Goal: Task Accomplishment & Management: Complete application form

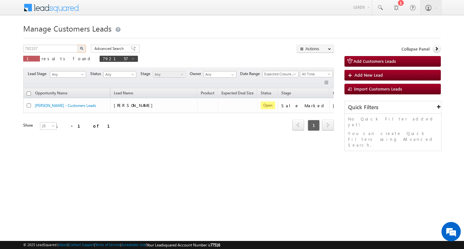
click at [56, 46] on input "792157" at bounding box center [50, 49] width 55 height 8
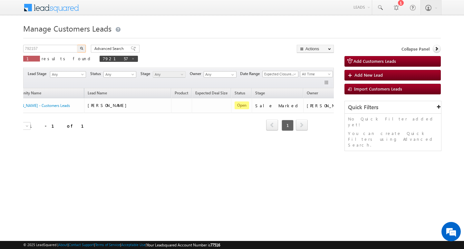
click at [56, 46] on input "792157" at bounding box center [50, 49] width 55 height 8
type input "Search Customers Leads"
click at [47, 47] on input "text" at bounding box center [50, 49] width 55 height 8
paste input "826628"
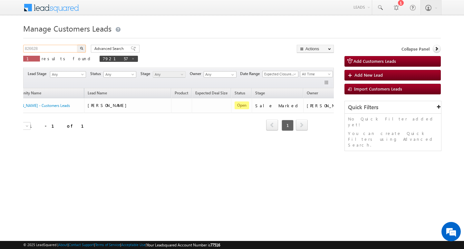
type input "826628"
click at [77, 45] on button "button" at bounding box center [81, 49] width 8 height 8
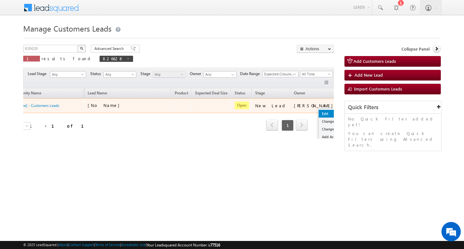
click at [318, 113] on link "Edit" at bounding box center [334, 114] width 32 height 8
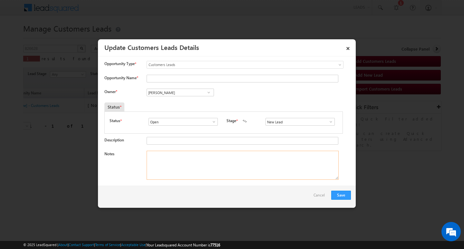
click at [278, 167] on textarea "Notes" at bounding box center [242, 165] width 192 height 29
click at [328, 121] on span at bounding box center [330, 121] width 6 height 5
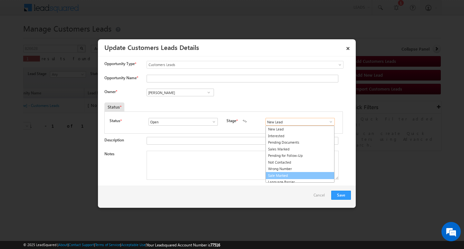
click at [300, 175] on link "Sale Marked" at bounding box center [299, 175] width 69 height 7
type input "Sale Marked"
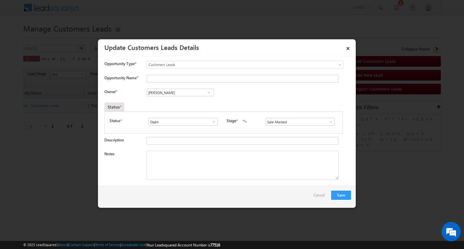
click at [226, 74] on div "Opportunity Type * Select any Activity Bank Mitra Leads Builders Leads Customer…" at bounding box center [227, 68] width 246 height 14
click at [224, 77] on input "Opportunity Name *" at bounding box center [242, 79] width 192 height 8
type input "SURADAR"
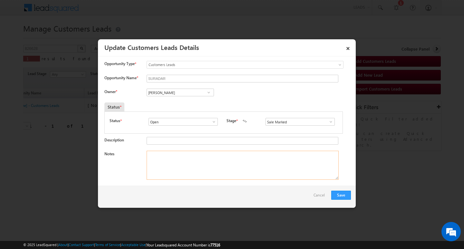
click at [184, 174] on textarea "Notes" at bounding box center [242, 165] width 192 height 29
click at [182, 77] on input "SURADAR" at bounding box center [242, 79] width 192 height 8
paste input "[PERSON_NAME]"
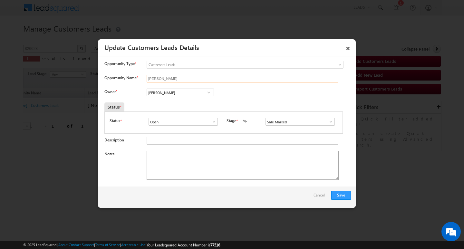
type input "[PERSON_NAME]"
click at [221, 160] on textarea "Notes" at bounding box center [242, 165] width 192 height 29
click at [185, 93] on input "[PERSON_NAME]" at bounding box center [179, 93] width 67 height 8
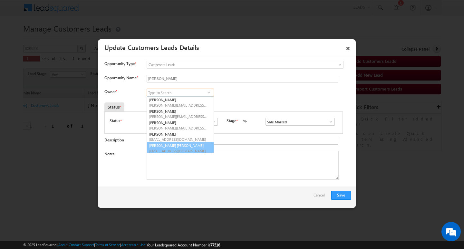
scroll to position [2, 0]
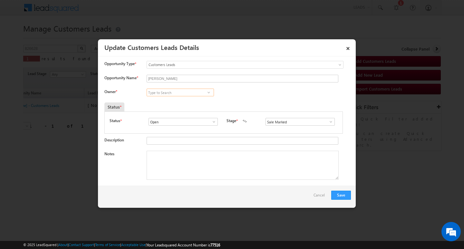
click at [194, 89] on input at bounding box center [179, 93] width 67 height 8
click at [191, 91] on input at bounding box center [179, 93] width 67 height 8
paste input "[PERSON_NAME]"
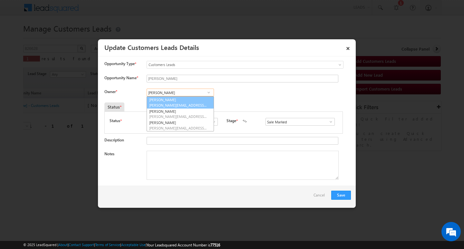
click at [185, 99] on link "Ravinder [EMAIL_ADDRESS][DOMAIN_NAME]" at bounding box center [179, 102] width 67 height 12
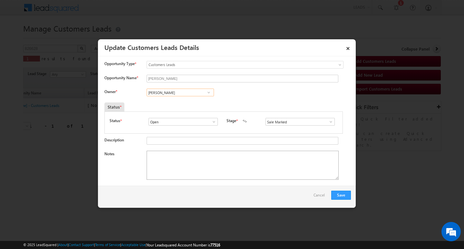
type input "[PERSON_NAME]"
click at [182, 166] on textarea "Notes" at bounding box center [242, 165] width 192 height 29
click at [236, 160] on textarea "Notes" at bounding box center [242, 165] width 192 height 29
paste textarea "Customer Name SURDAR / : AG 42/ JOB / MOTHE INCOME : 20K / WORAK EXPW : 3Y / LO…"
click at [189, 155] on textarea "Customer Name SURDAR / : AG 42/ JOB / MOTHE INCOME : 20K / WORAK EXPW : 3Y / LO…" at bounding box center [242, 165] width 192 height 29
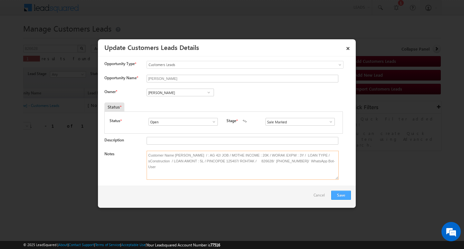
type textarea "Customer Name [PERSON_NAME] / : AG 42/ JOB / MOTHE INCOME : 20K / WORAK EXPW : …"
click at [338, 195] on button "Save" at bounding box center [341, 195] width 20 height 9
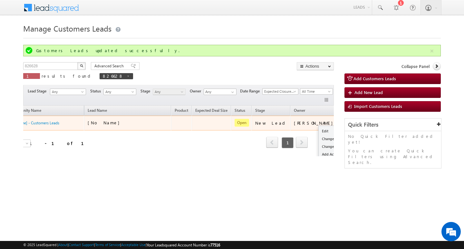
drag, startPoint x: 316, startPoint y: 117, endPoint x: 316, endPoint y: 123, distance: 6.4
click at [339, 116] on td "Edit Change Owner Change Stage Add Activity Add Task Delete" at bounding box center [352, 123] width 27 height 15
click at [318, 130] on link "Edit" at bounding box center [334, 131] width 32 height 8
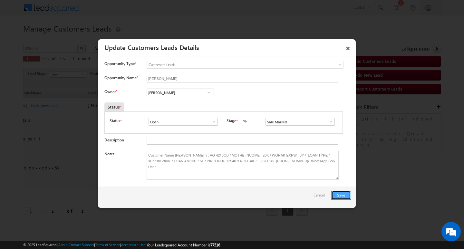
click at [345, 192] on button "Save" at bounding box center [341, 195] width 20 height 9
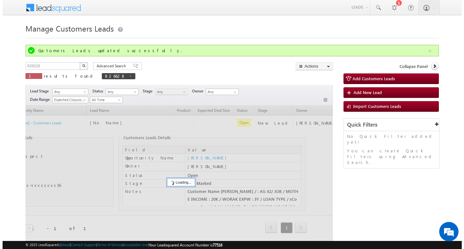
scroll to position [0, 24]
